Goal: Task Accomplishment & Management: Use online tool/utility

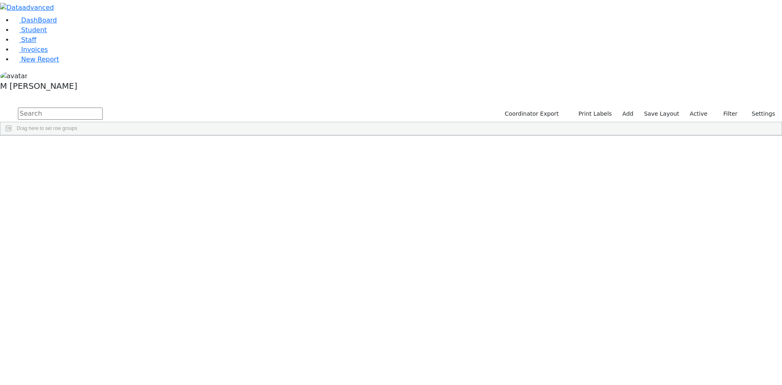
click at [103, 108] on input "text" at bounding box center [60, 114] width 85 height 12
click at [36, 34] on link "Student" at bounding box center [30, 30] width 34 height 8
click at [28, 44] on span "Staff" at bounding box center [28, 40] width 15 height 8
click at [21, 34] on link "Student" at bounding box center [30, 30] width 34 height 8
drag, startPoint x: 704, startPoint y: 31, endPoint x: 709, endPoint y: 53, distance: 21.7
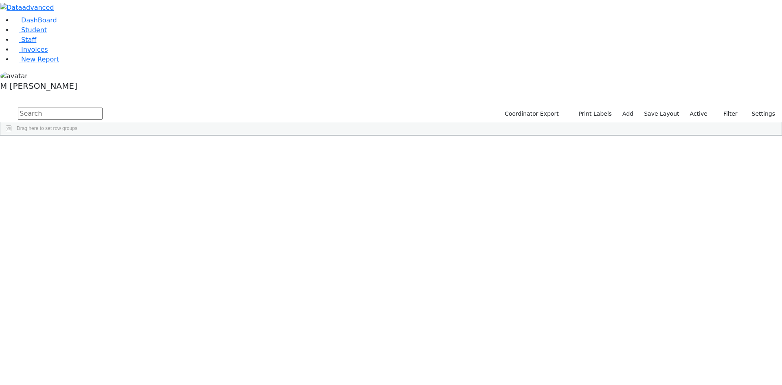
click at [704, 108] on label "Active" at bounding box center [699, 114] width 25 height 13
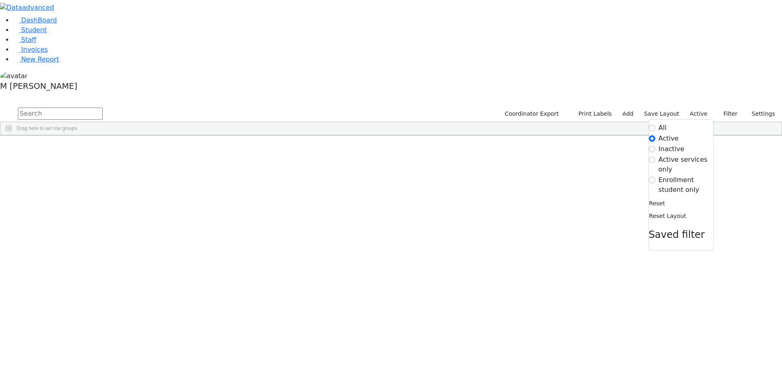
click at [660, 175] on label "Enrollment student only" at bounding box center [686, 185] width 55 height 20
click at [656, 177] on input "Enrollment student only" at bounding box center [652, 180] width 7 height 7
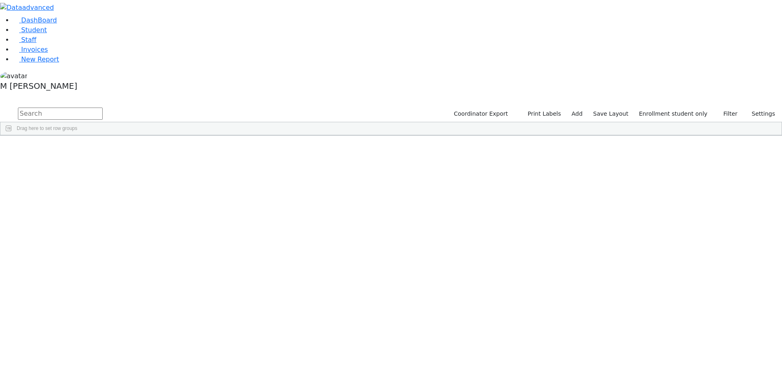
scroll to position [163, 0]
click at [121, 362] on div "[PERSON_NAME]" at bounding box center [101, 367] width 39 height 11
click at [121, 373] on div "[PERSON_NAME]" at bounding box center [101, 378] width 39 height 11
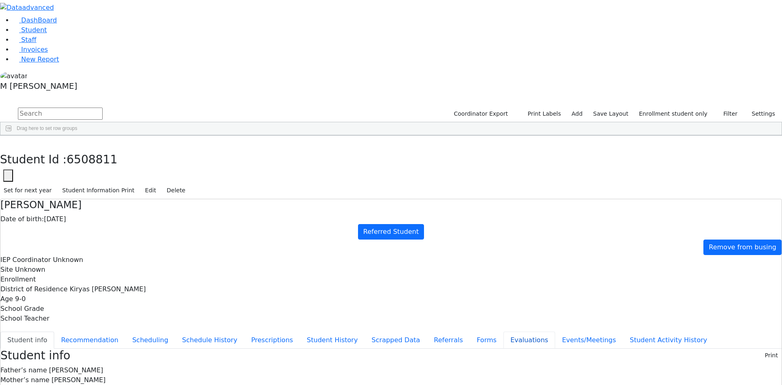
click at [504, 332] on button "Evaluations" at bounding box center [530, 340] width 52 height 17
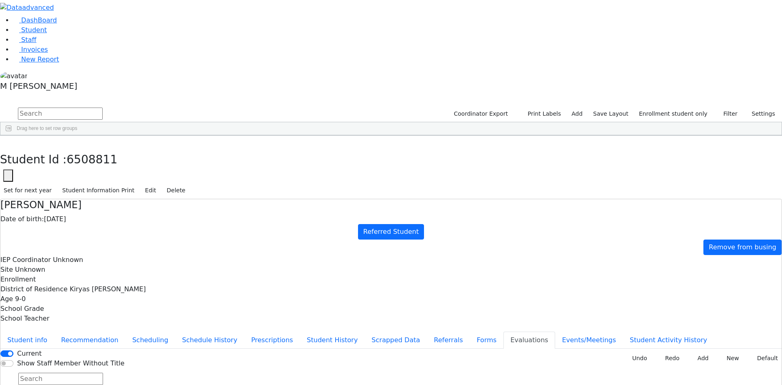
type input "[DATE]"
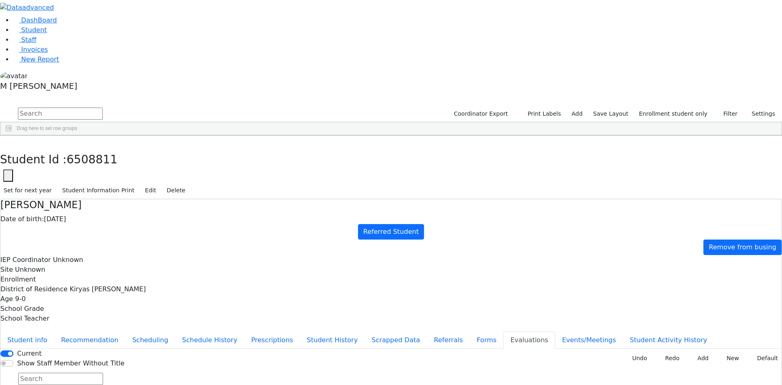
click at [163, 136] on div "Student Id : 6508811 Student Id 6508811 Cancel Save Set for next year Student I…" at bounding box center [391, 168] width 782 height 64
click at [12, 136] on button "button" at bounding box center [6, 144] width 12 height 17
